Goal: Task Accomplishment & Management: Use online tool/utility

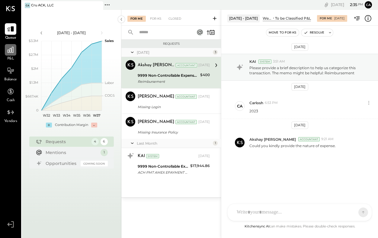
click at [13, 54] on icon at bounding box center [11, 50] width 8 height 8
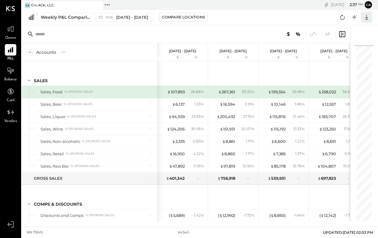
click at [366, 16] on icon at bounding box center [367, 17] width 8 height 8
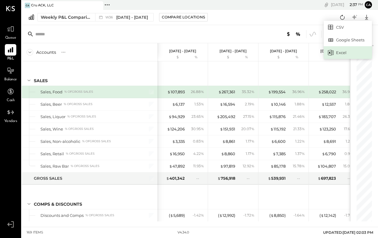
click at [341, 52] on div "Excel" at bounding box center [348, 52] width 48 height 13
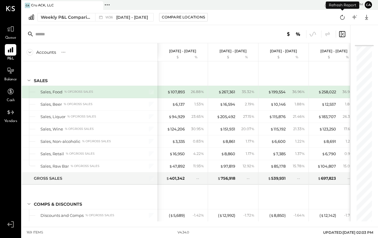
drag, startPoint x: 343, startPoint y: 13, endPoint x: 172, endPoint y: 28, distance: 171.3
click at [172, 28] on div "CA Cru ACK, LLC Pinned Locations ( 1 ) Cru ACK, LLC No locations detected [DATE…" at bounding box center [200, 110] width 356 height 221
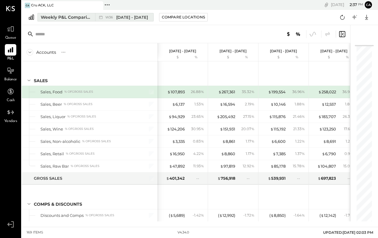
click at [78, 14] on div "Weekly P&L Comparison" at bounding box center [66, 17] width 51 height 6
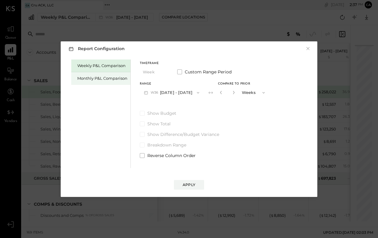
click at [116, 79] on div "Monthly P&L Comparison" at bounding box center [102, 78] width 50 height 6
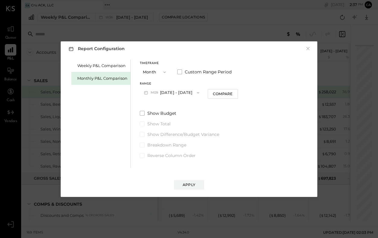
click at [193, 92] on span "button" at bounding box center [197, 92] width 8 height 5
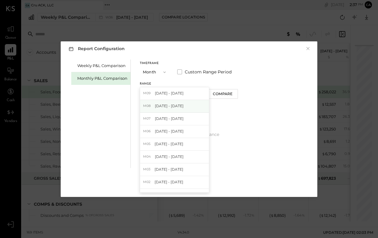
click at [182, 103] on div "M08 [DATE] - [DATE]" at bounding box center [174, 106] width 69 height 13
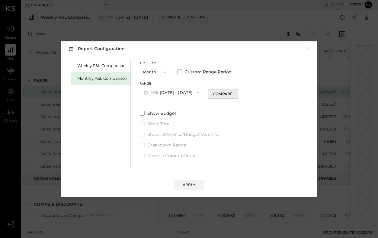
click at [222, 94] on div "Compare" at bounding box center [223, 93] width 20 height 5
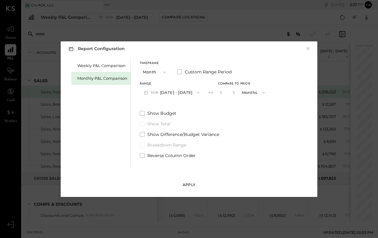
click at [188, 183] on div "Apply" at bounding box center [189, 184] width 13 height 5
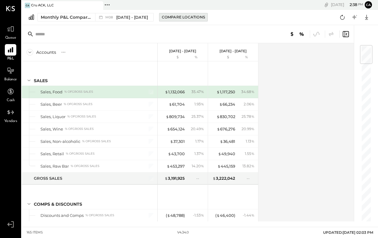
click at [182, 20] on button "Compare Locations" at bounding box center [183, 17] width 49 height 8
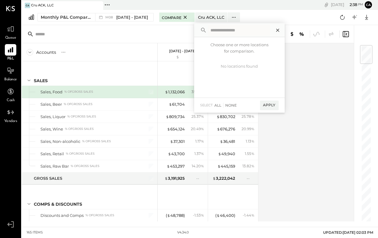
click at [276, 30] on icon at bounding box center [278, 30] width 8 height 8
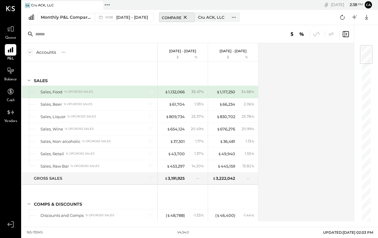
click at [183, 19] on icon at bounding box center [185, 17] width 8 height 7
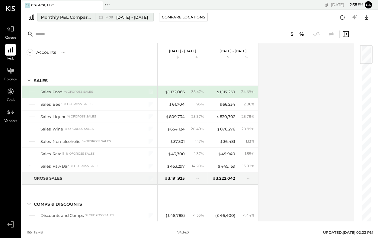
click at [130, 17] on span "[DATE] - [DATE]" at bounding box center [132, 17] width 32 height 6
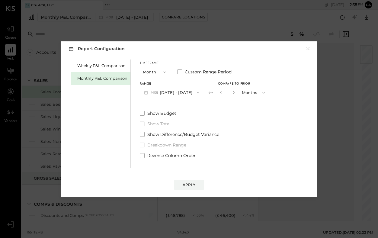
click at [254, 93] on button "Months" at bounding box center [254, 92] width 30 height 11
click at [250, 100] on div "Years" at bounding box center [254, 103] width 30 height 11
click at [188, 183] on div "Apply" at bounding box center [189, 184] width 13 height 5
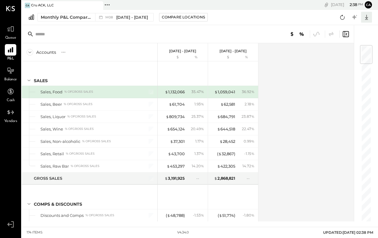
click at [367, 14] on icon at bounding box center [367, 17] width 8 height 8
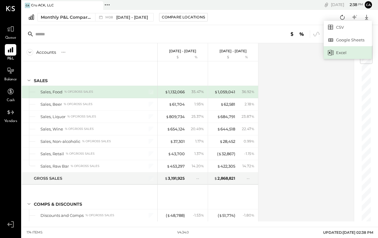
click at [345, 51] on div "Excel" at bounding box center [348, 52] width 48 height 13
